Goal: Task Accomplishment & Management: Manage account settings

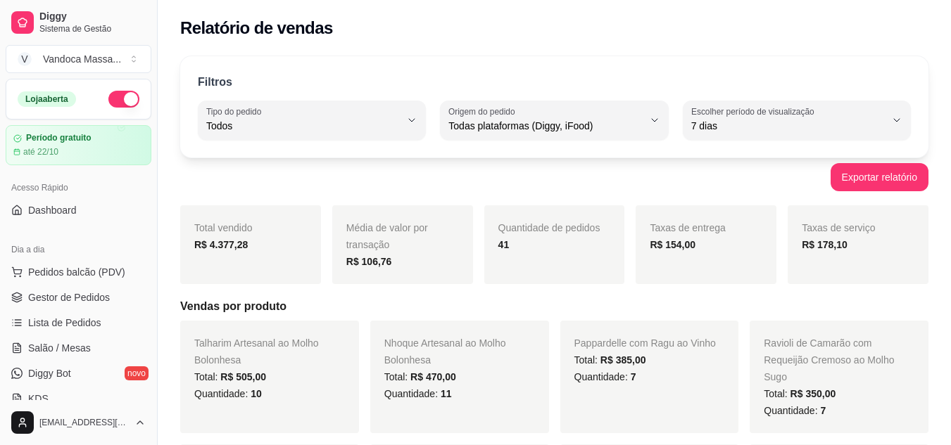
select select "ALL"
select select "7"
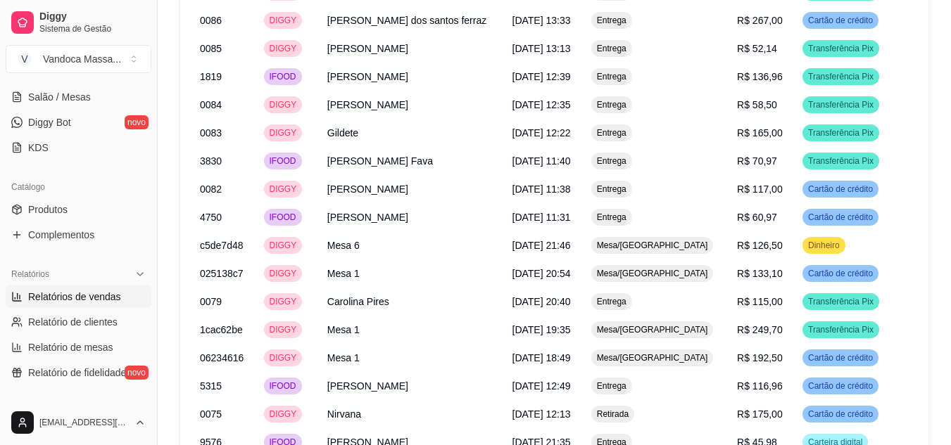
scroll to position [257, 0]
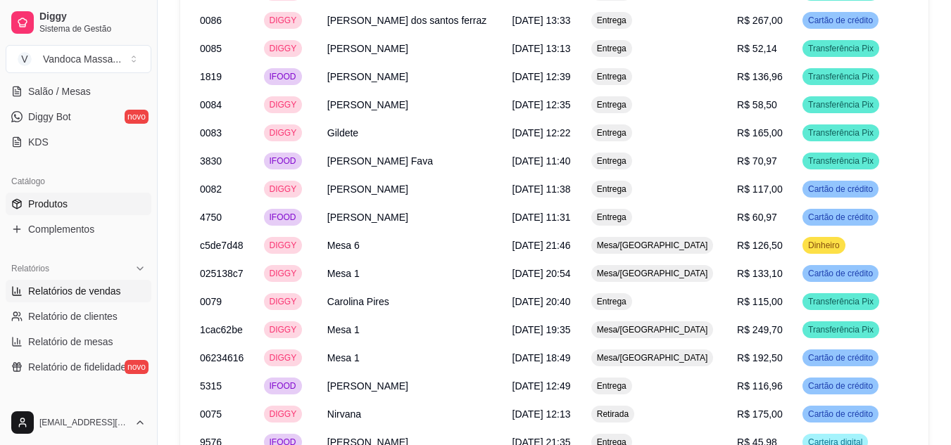
click at [65, 199] on span "Produtos" at bounding box center [47, 204] width 39 height 14
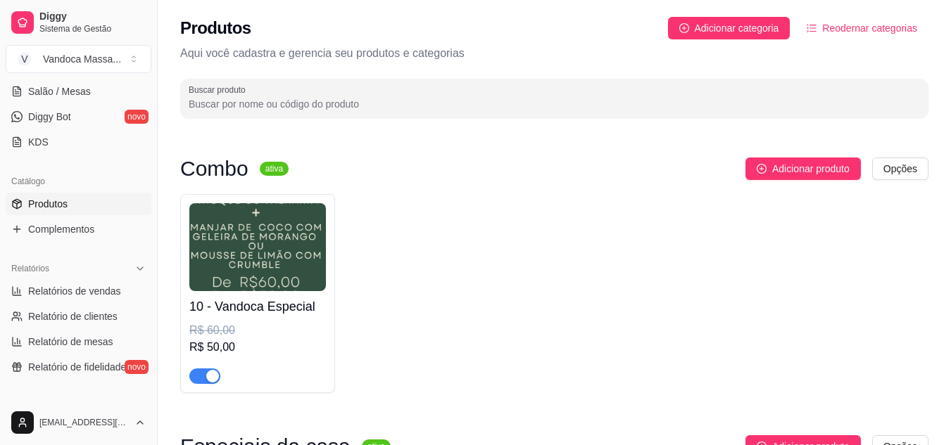
click at [490, 230] on div "10 - Vandoca Especial R$ 60,00 R$ 50,00" at bounding box center [554, 293] width 748 height 199
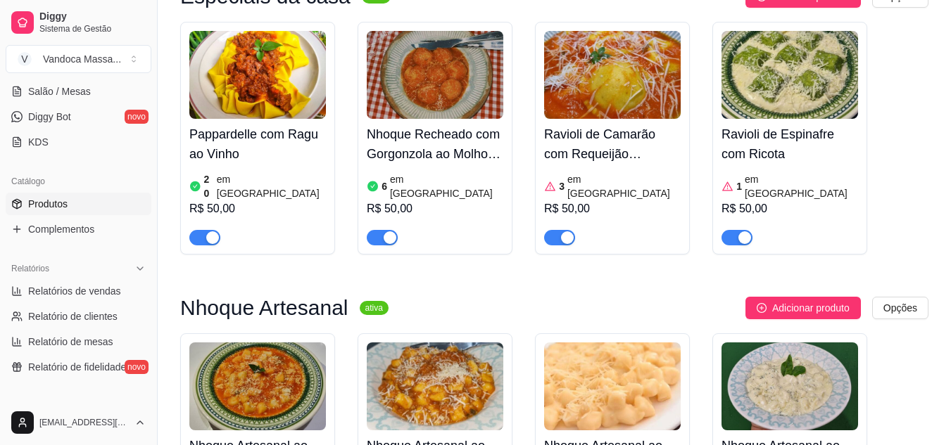
scroll to position [422, 0]
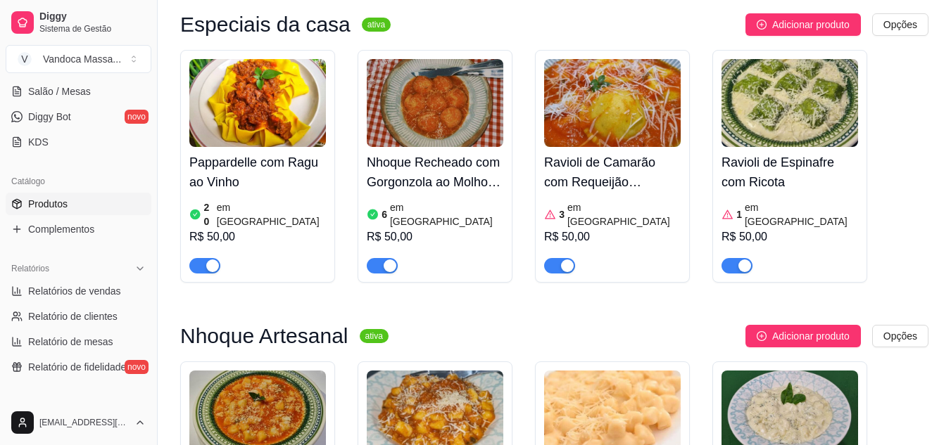
click at [823, 198] on div "1 em estoque R$ 50,00" at bounding box center [789, 236] width 137 height 76
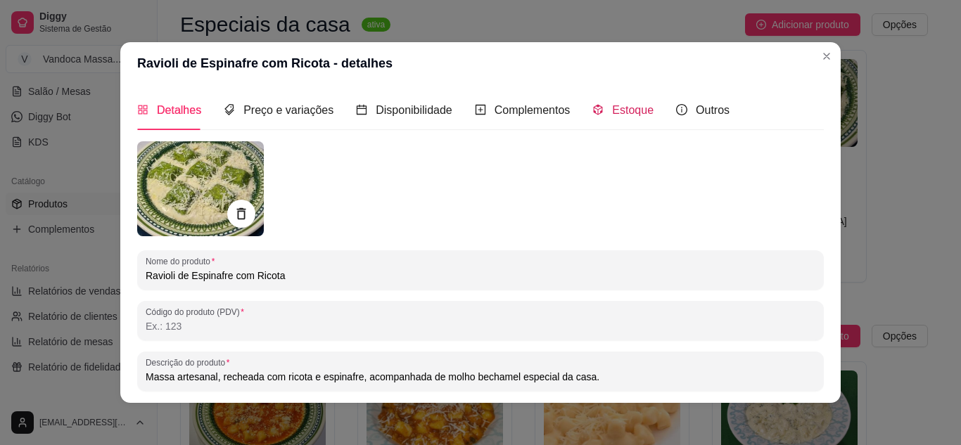
click at [593, 107] on icon "code-sandbox" at bounding box center [598, 109] width 11 height 11
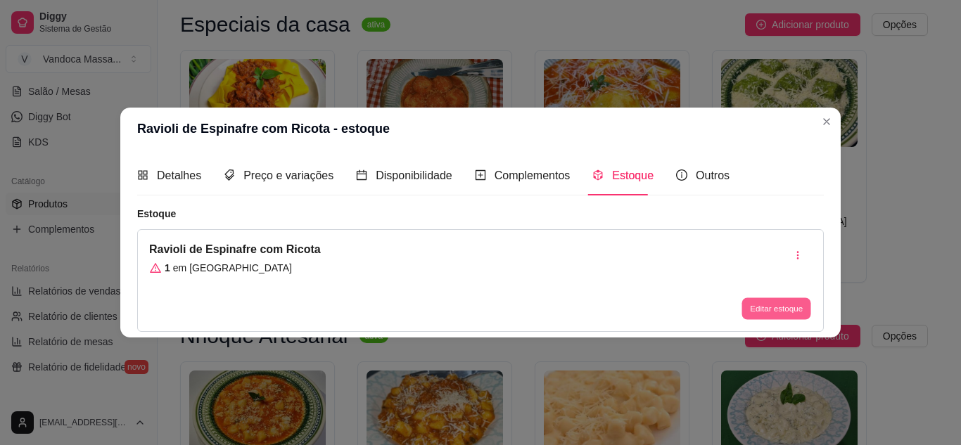
click at [789, 306] on button "Editar estoque" at bounding box center [776, 309] width 69 height 22
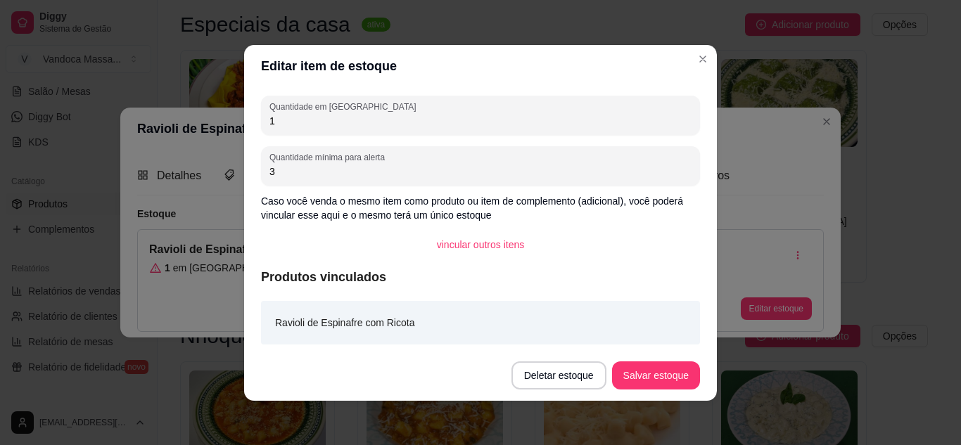
click at [389, 118] on input "1" at bounding box center [481, 121] width 422 height 14
type input "6"
click at [654, 384] on button "Salvar estoque" at bounding box center [656, 375] width 86 height 27
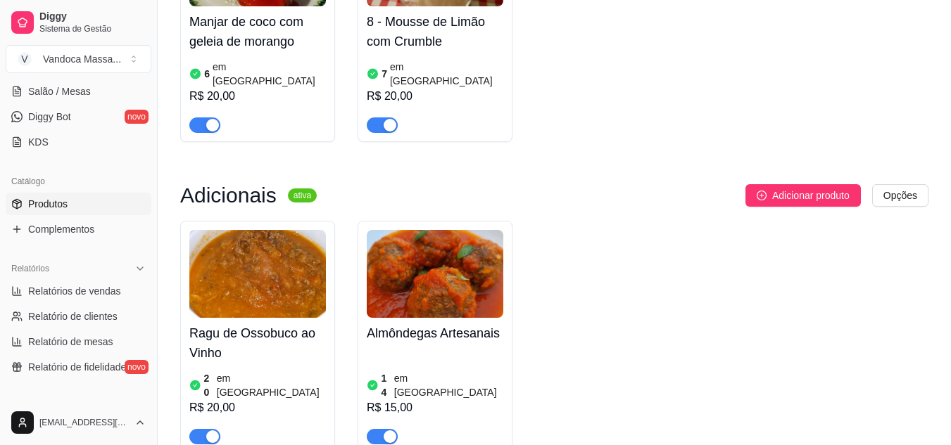
scroll to position [1515, 0]
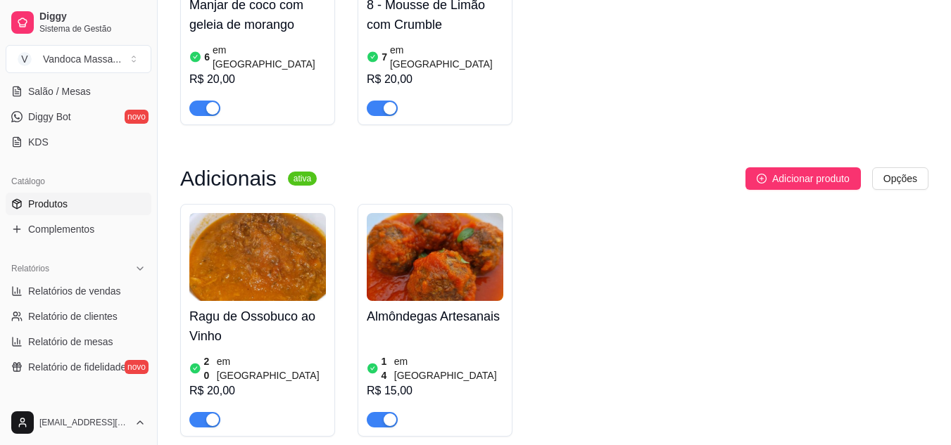
click at [418, 355] on article "em [GEOGRAPHIC_DATA]" at bounding box center [448, 369] width 109 height 28
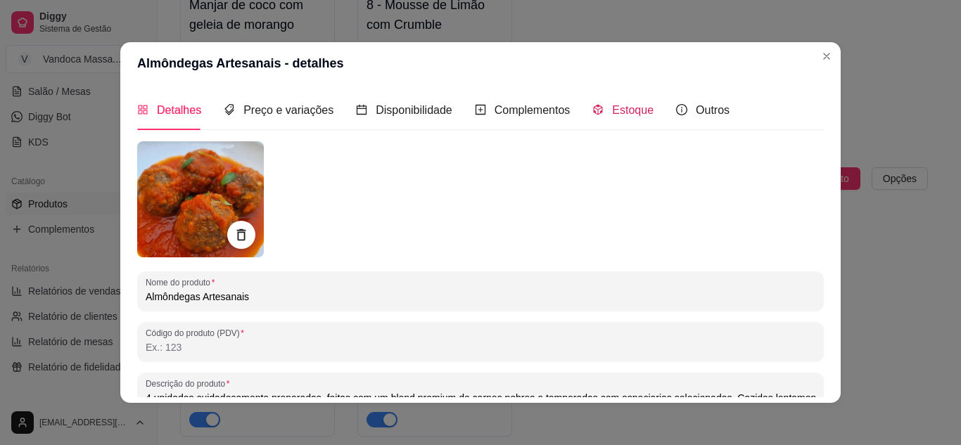
click at [597, 103] on div "Estoque" at bounding box center [623, 110] width 61 height 18
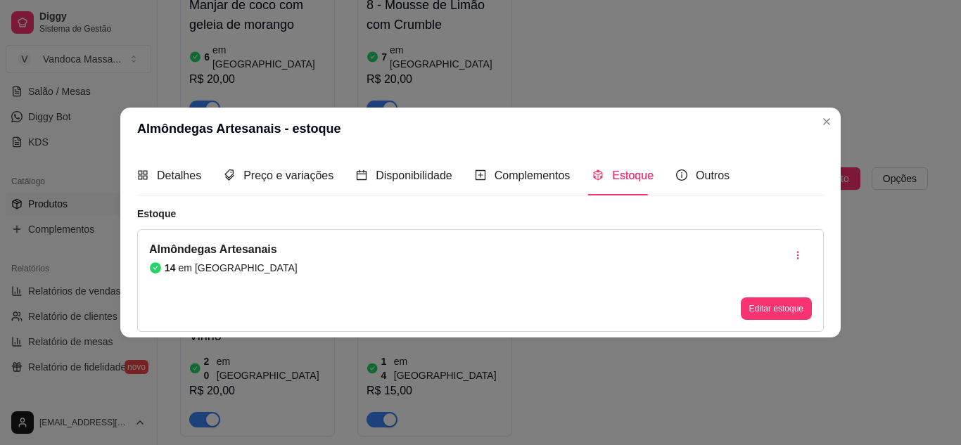
click at [690, 267] on div "Almôndegas Artesanais 14 em estoque Editar estoque" at bounding box center [480, 280] width 687 height 103
click at [761, 310] on button "Editar estoque" at bounding box center [776, 309] width 69 height 22
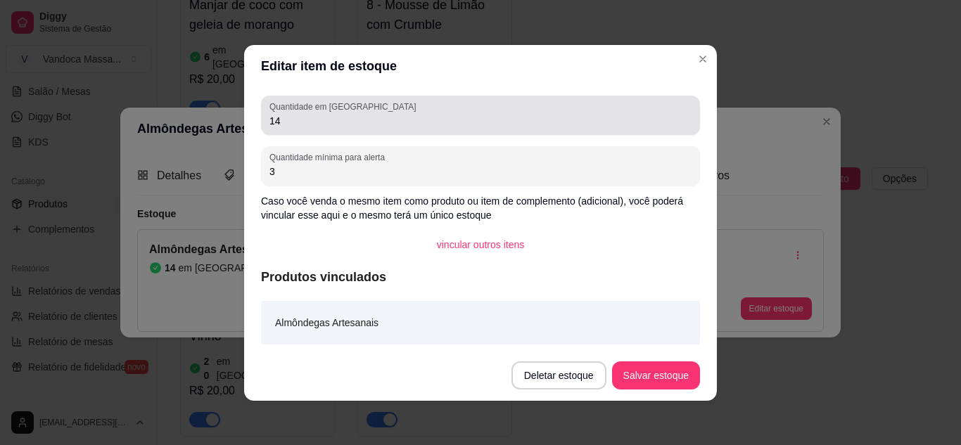
click at [331, 125] on input "14" at bounding box center [481, 121] width 422 height 14
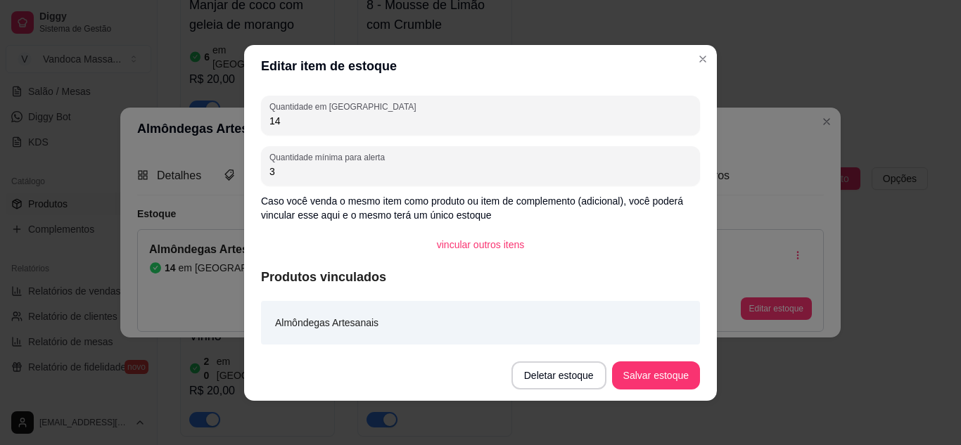
type input "1"
type input "23"
click at [630, 381] on button "Salvar estoque" at bounding box center [656, 375] width 86 height 27
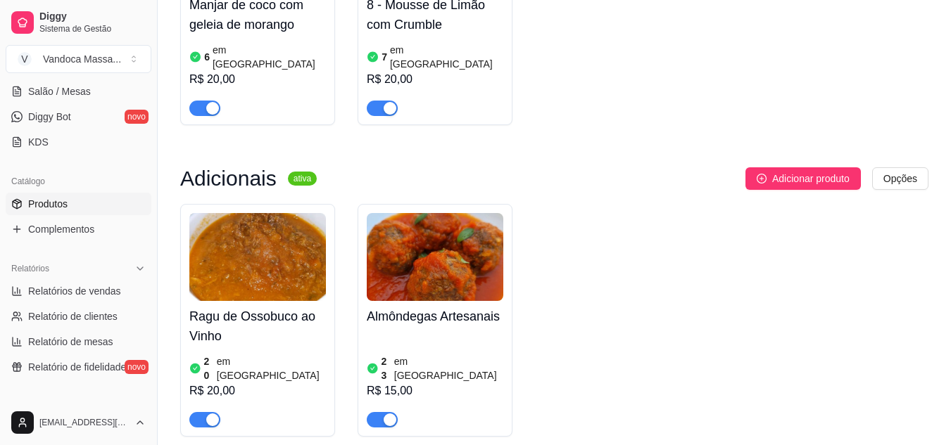
click at [763, 265] on div "Ragu de Ossobuco ao Vinho 20 em estoque R$ 20,00 Almôndegas Artesanais 23 em es…" at bounding box center [554, 320] width 748 height 233
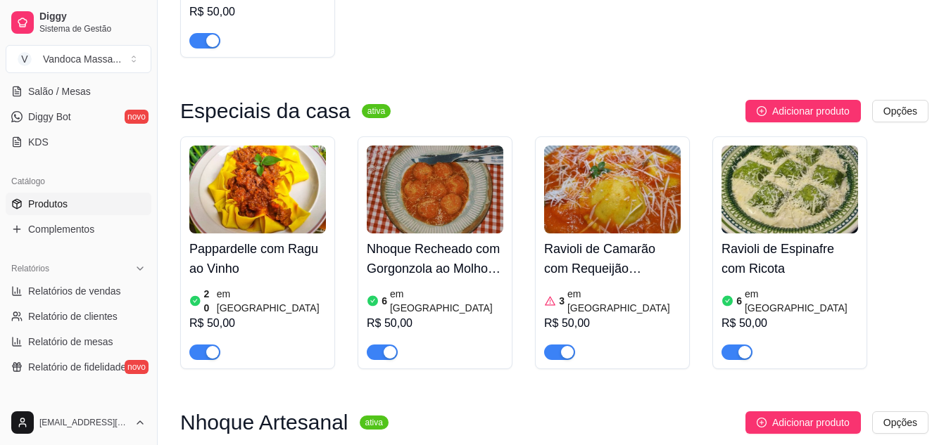
scroll to position [333, 0]
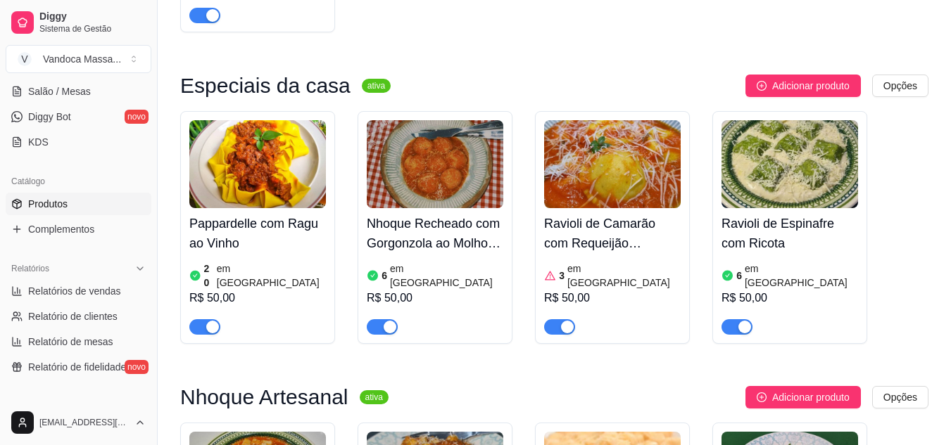
click at [263, 266] on article "em [GEOGRAPHIC_DATA]" at bounding box center [271, 276] width 109 height 28
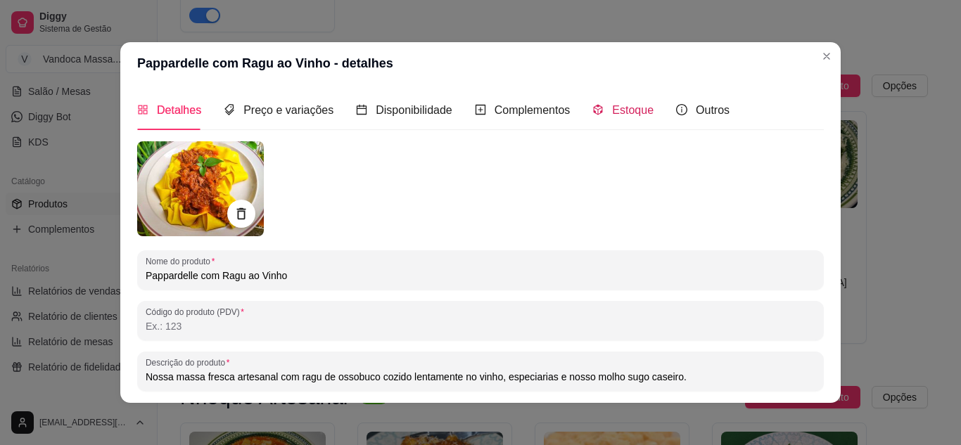
click at [612, 110] on span "Estoque" at bounding box center [633, 110] width 42 height 12
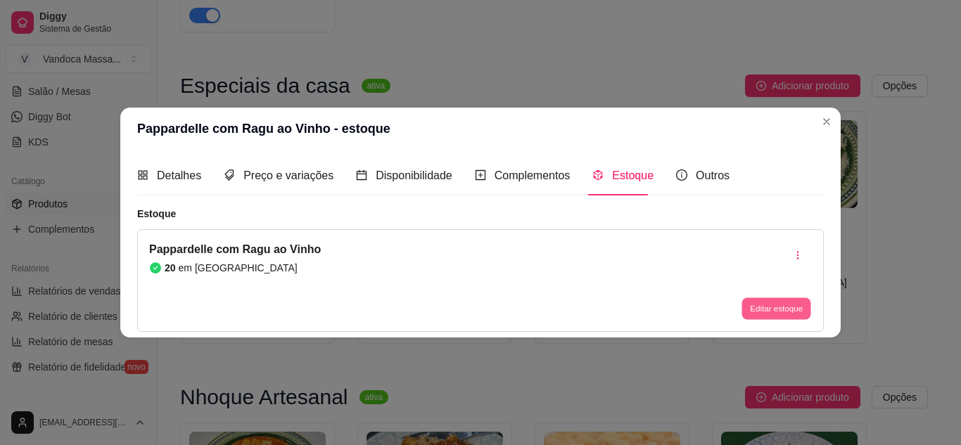
click at [785, 304] on button "Editar estoque" at bounding box center [776, 309] width 69 height 22
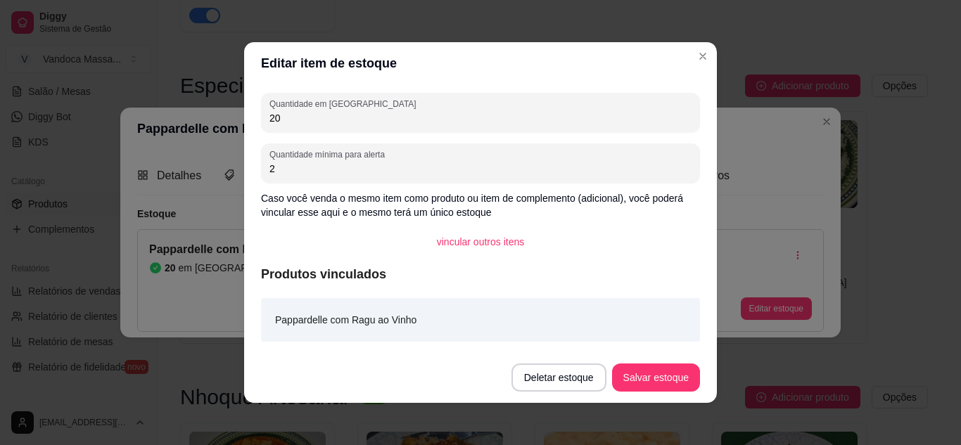
click at [343, 115] on input "20" at bounding box center [481, 118] width 422 height 14
type input "2"
type input "19"
click at [684, 372] on button "Salvar estoque" at bounding box center [656, 378] width 86 height 27
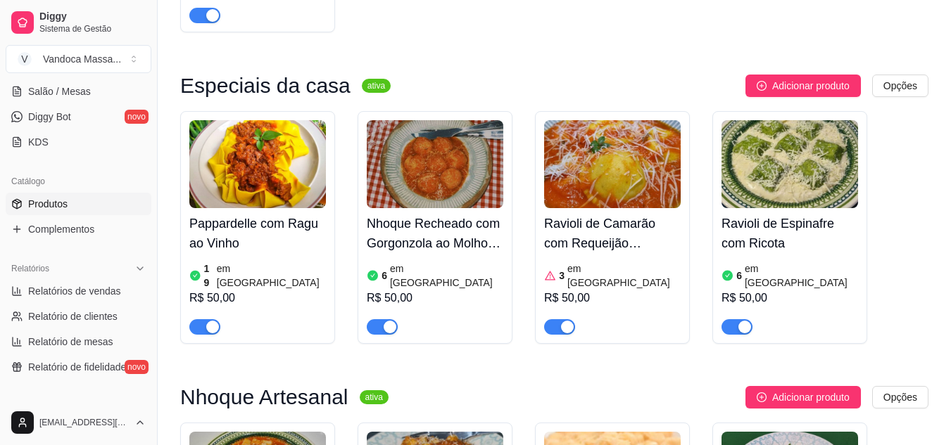
click at [906, 187] on div "Pappardelle com Ragu ao Vinho 19 em estoque R$ 50,00 Nhoque Recheado com Gorgon…" at bounding box center [554, 227] width 748 height 233
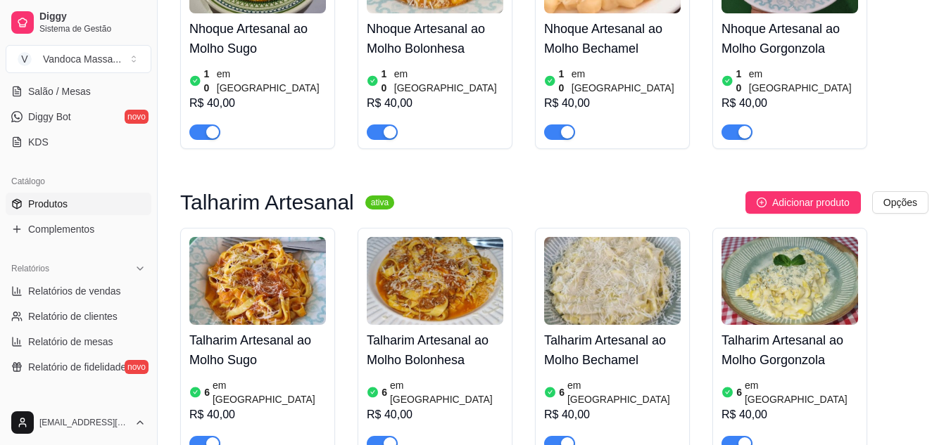
scroll to position [896, 0]
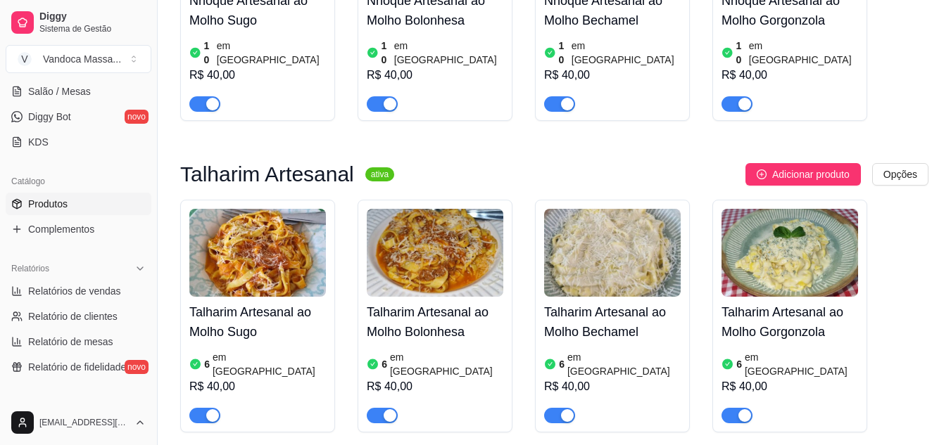
click at [256, 350] on article "em [GEOGRAPHIC_DATA]" at bounding box center [269, 364] width 113 height 28
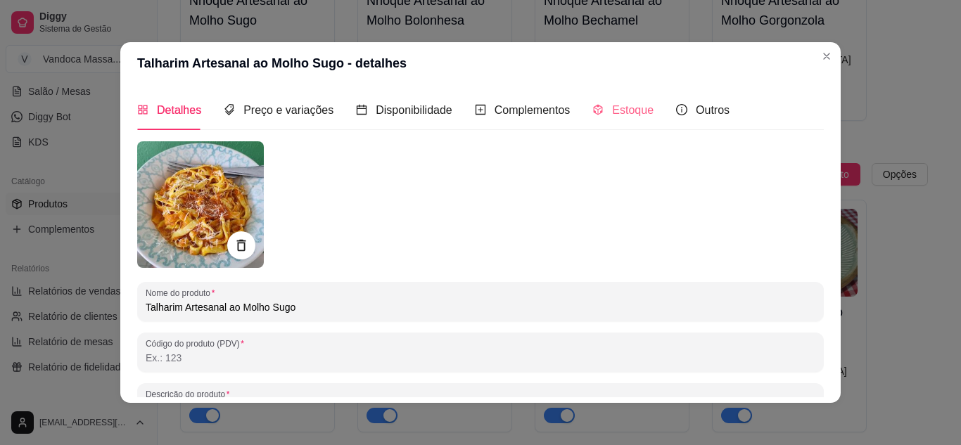
click at [609, 96] on div "Estoque" at bounding box center [623, 110] width 61 height 40
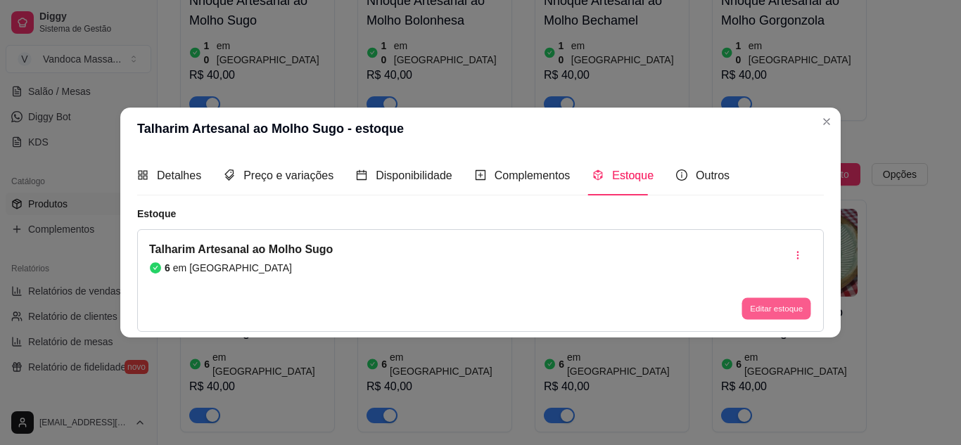
click at [759, 305] on button "Editar estoque" at bounding box center [776, 309] width 69 height 22
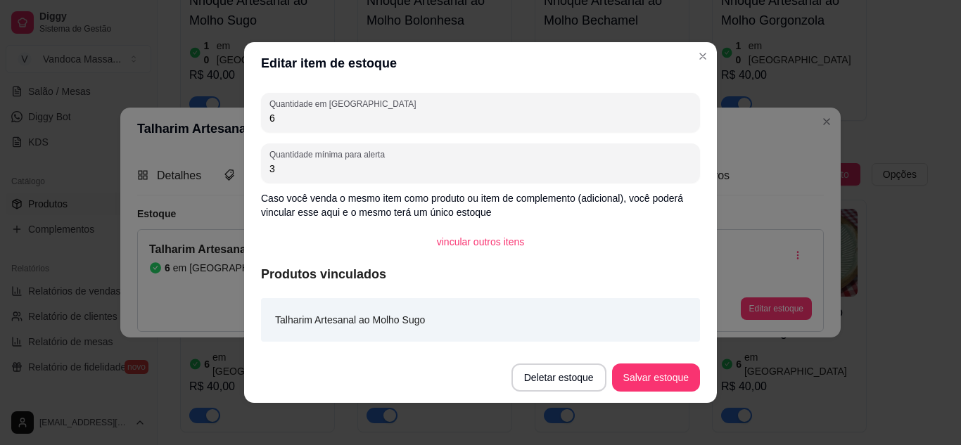
click at [374, 117] on input "6" at bounding box center [481, 118] width 422 height 14
type input "5"
click at [659, 370] on button "Salvar estoque" at bounding box center [656, 378] width 86 height 27
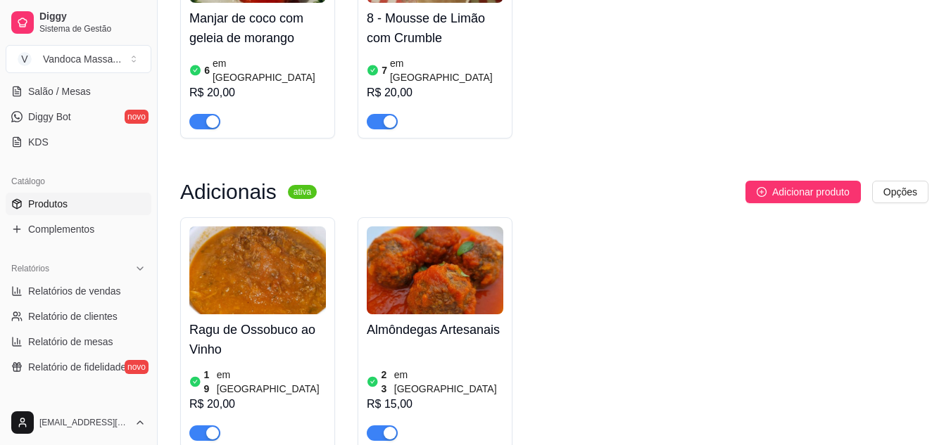
scroll to position [1520, 0]
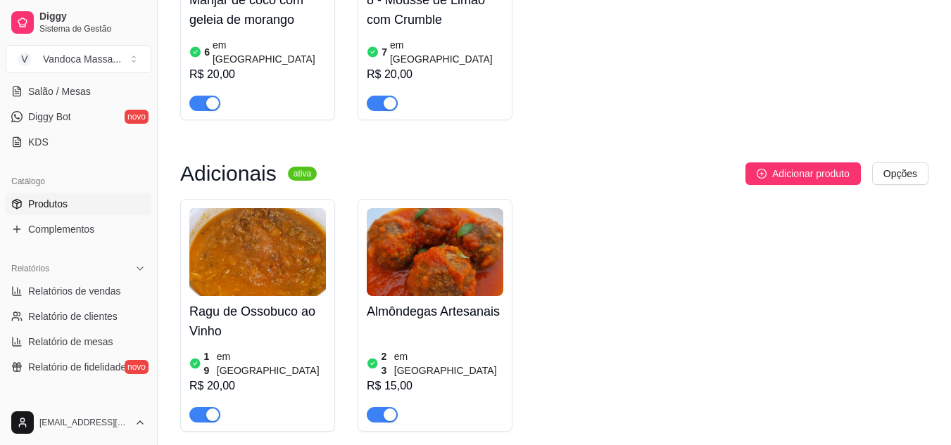
click at [418, 350] on article "em [GEOGRAPHIC_DATA]" at bounding box center [448, 364] width 109 height 28
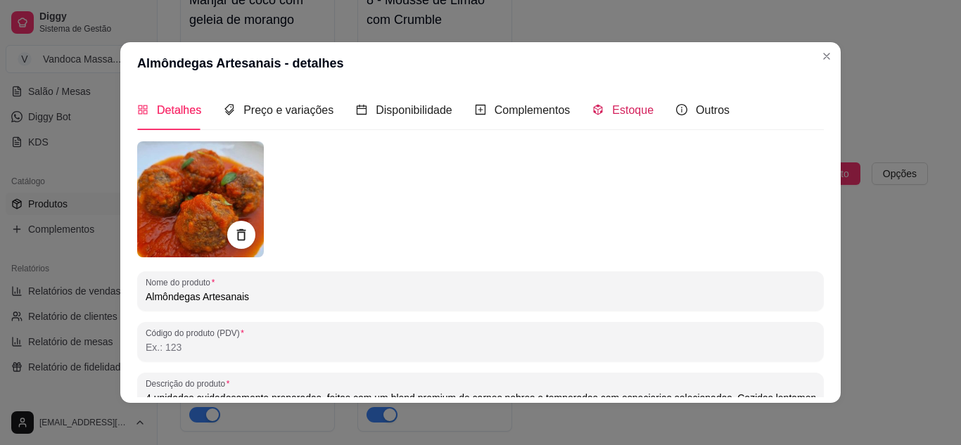
click at [605, 102] on div "Estoque" at bounding box center [623, 110] width 61 height 18
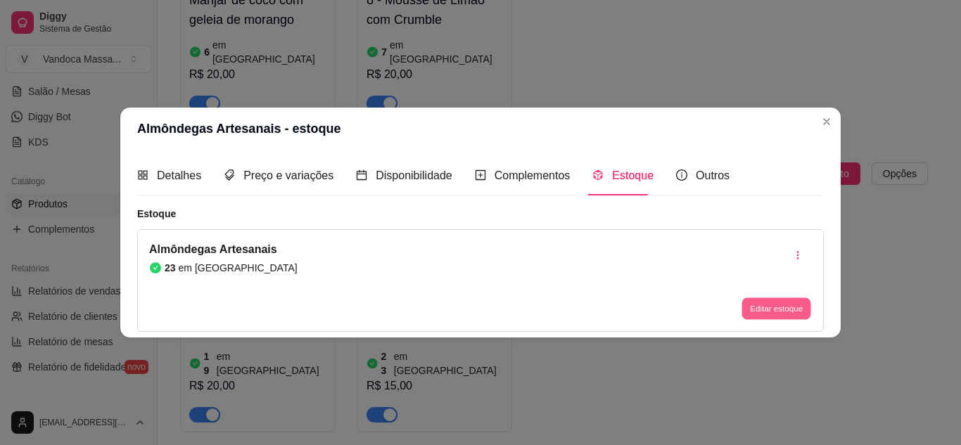
click at [752, 315] on button "Editar estoque" at bounding box center [776, 309] width 69 height 22
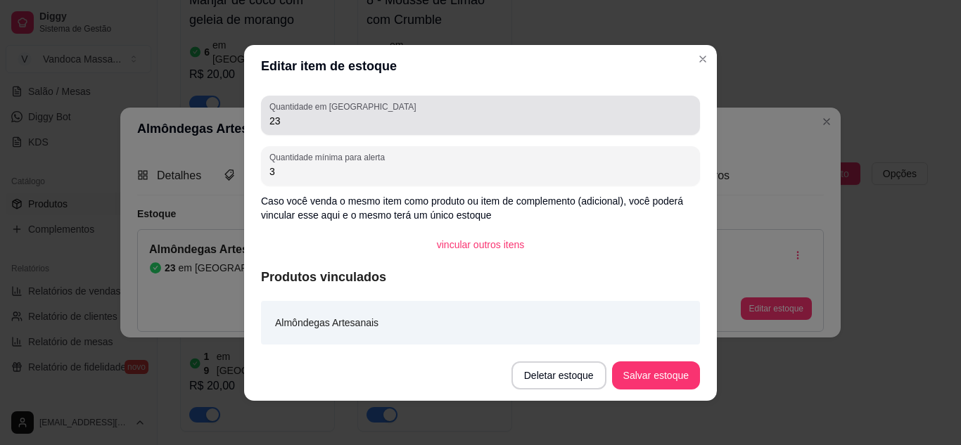
click at [360, 133] on div "Quantidade em estoque 23" at bounding box center [480, 115] width 439 height 39
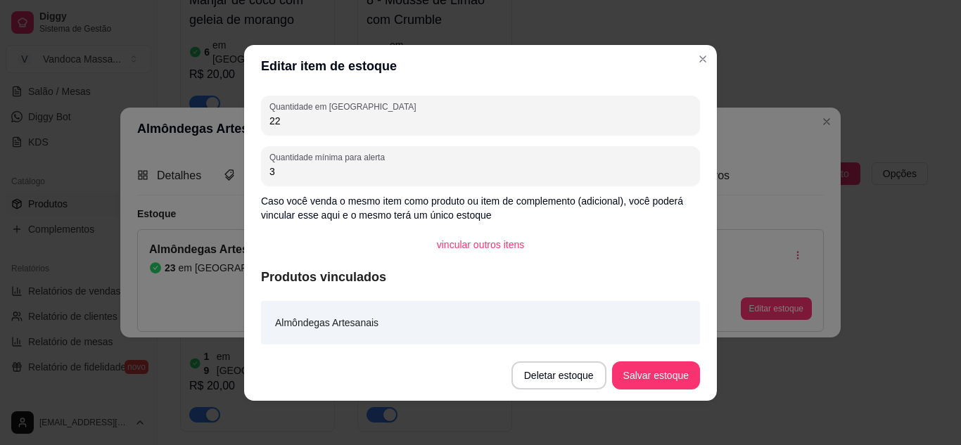
type input "22"
click at [659, 367] on button "Salvar estoque" at bounding box center [656, 375] width 86 height 27
